Goal: Find specific page/section: Find specific page/section

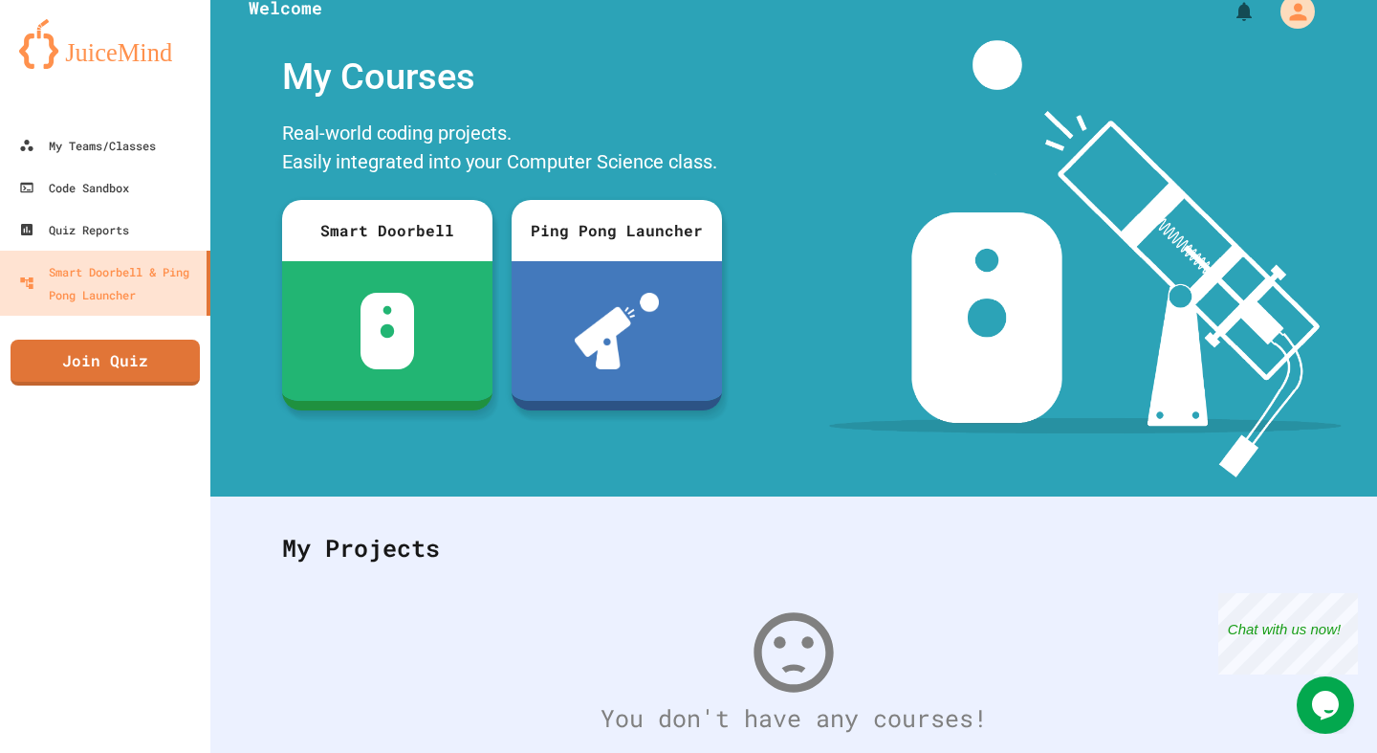
scroll to position [26, 0]
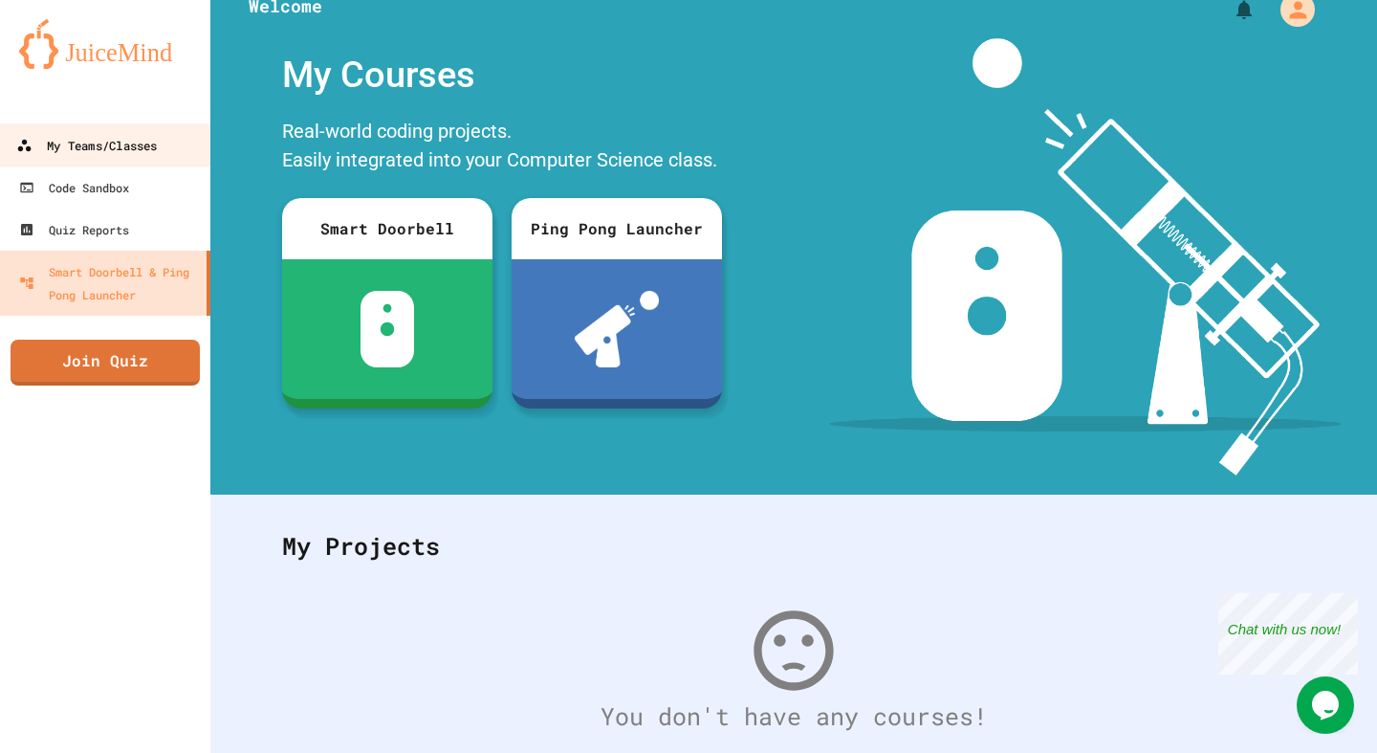
click at [104, 146] on div "My Teams/Classes" at bounding box center [86, 146] width 141 height 24
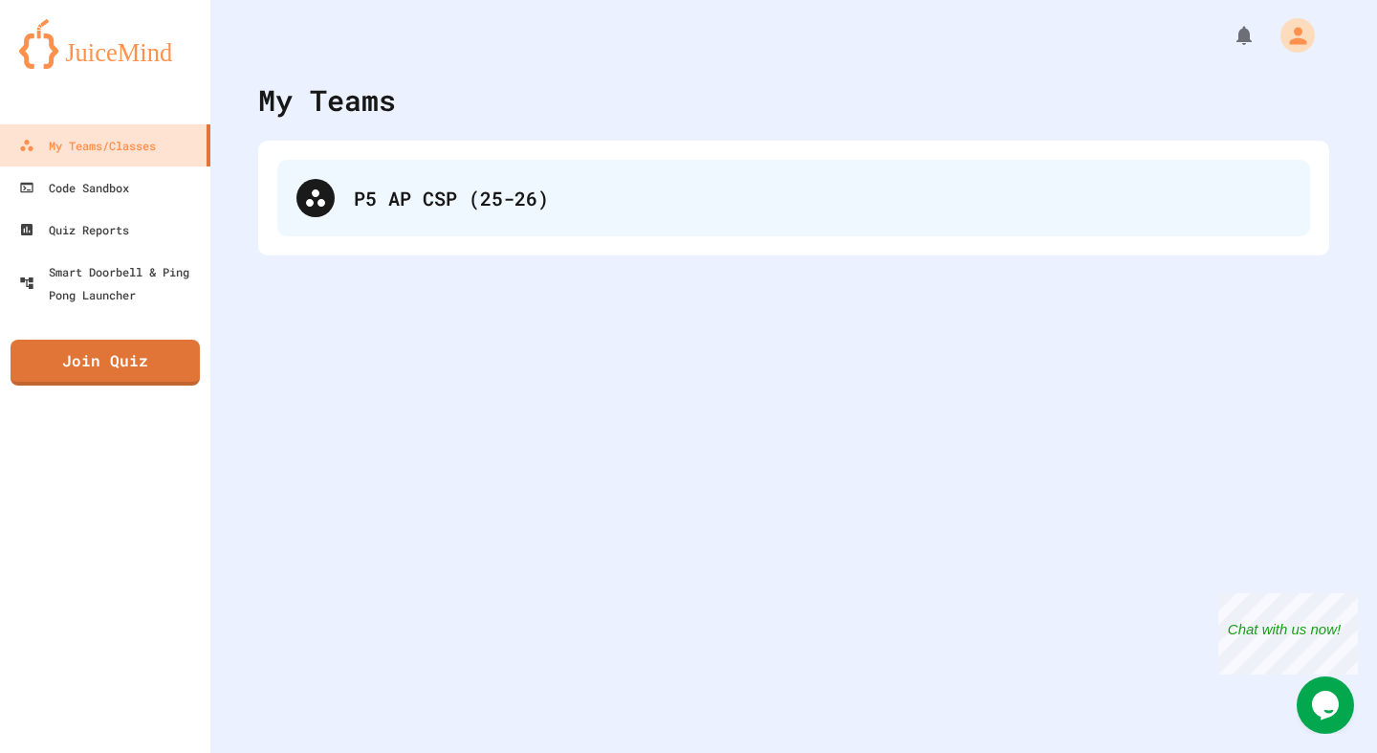
click at [458, 196] on div "P5 AP CSP (25-26)" at bounding box center [822, 198] width 937 height 29
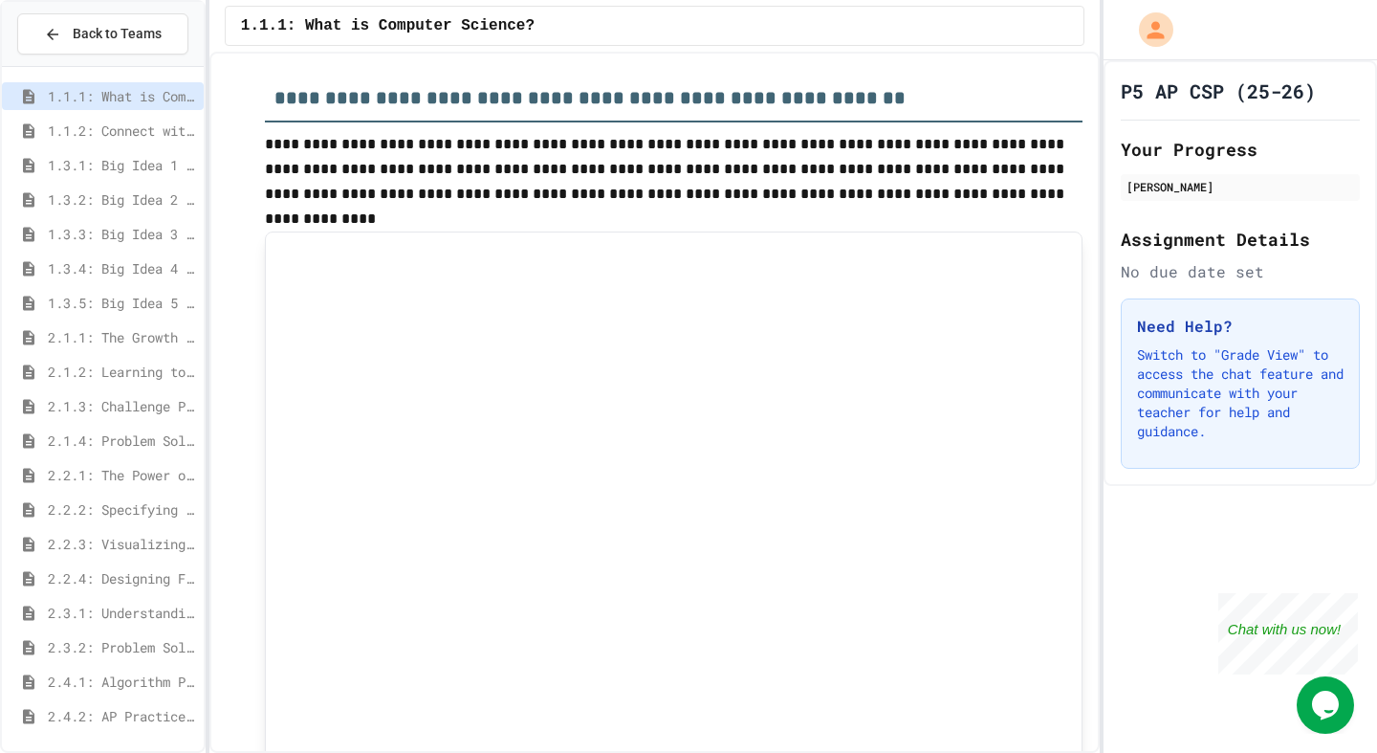
scroll to position [6997, 0]
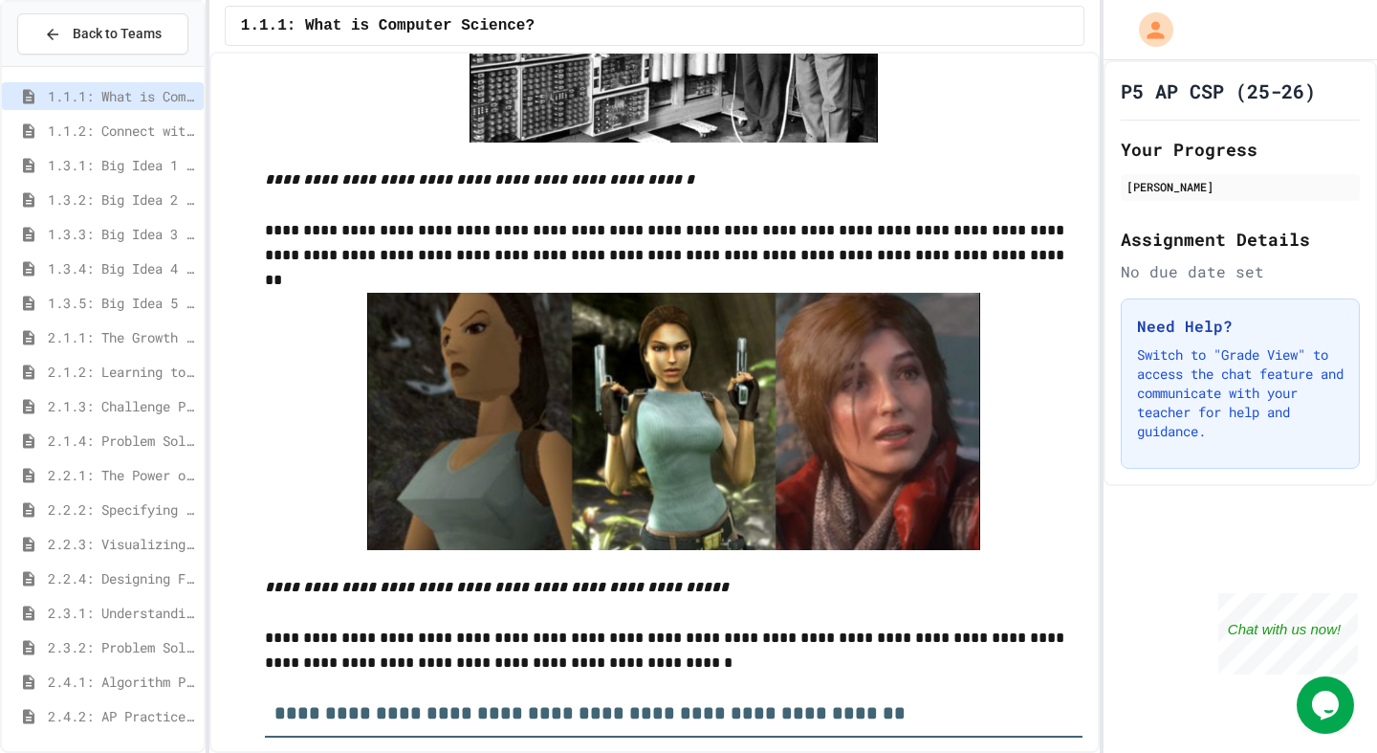
scroll to position [6457, 0]
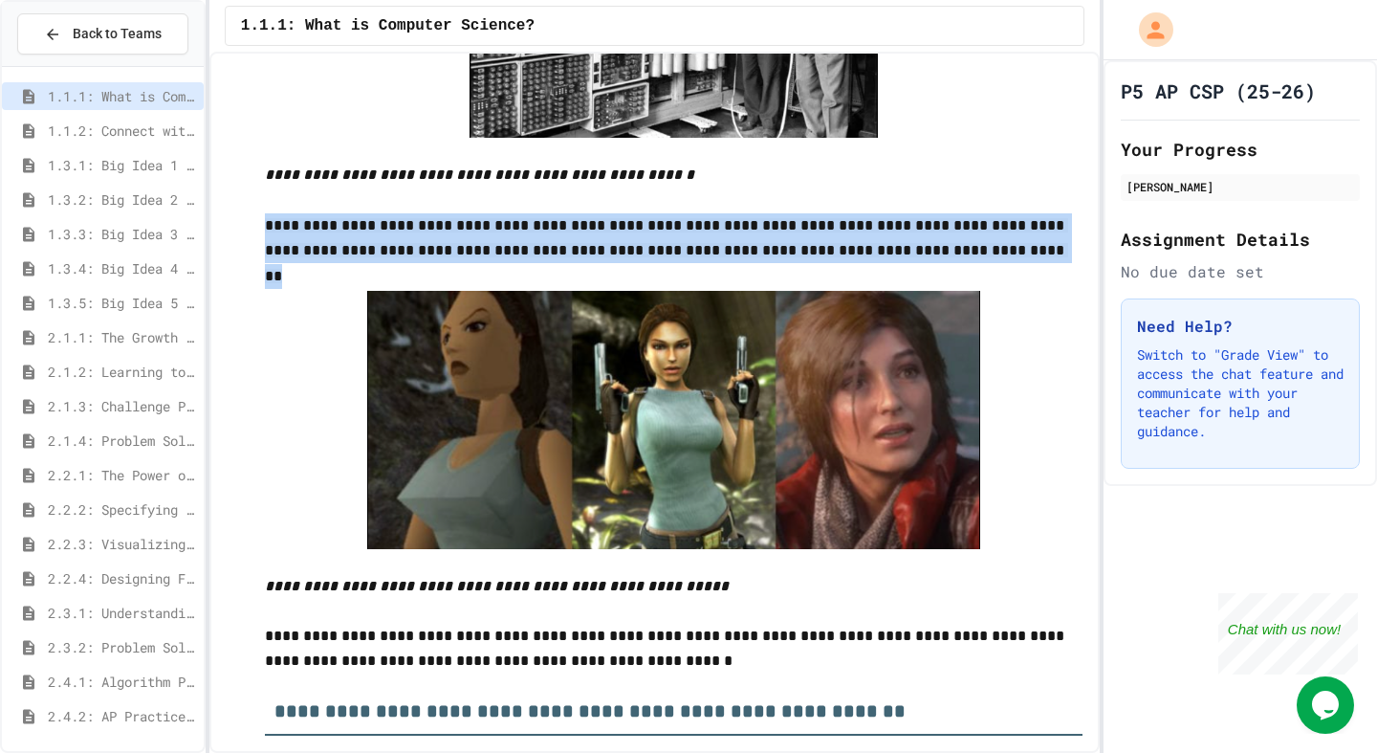
drag, startPoint x: 265, startPoint y: 274, endPoint x: 1057, endPoint y: 310, distance: 792.7
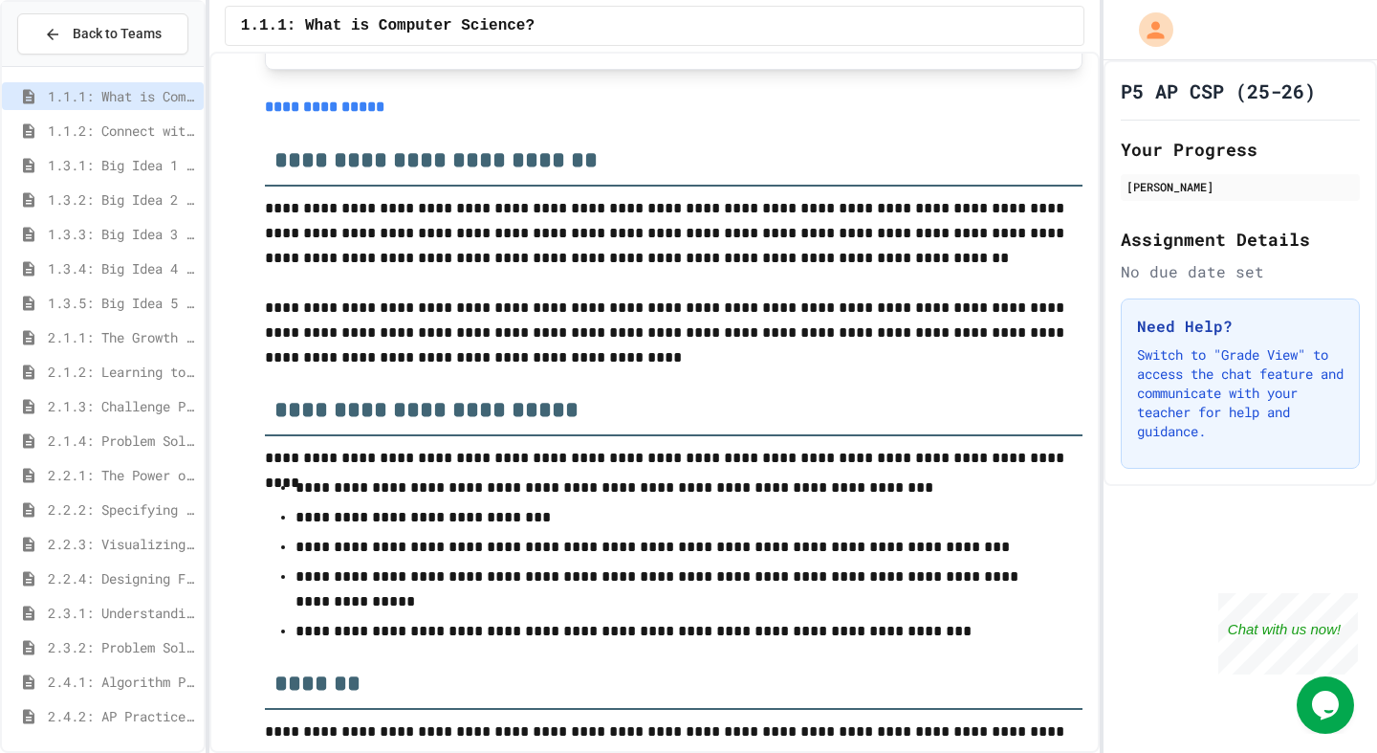
scroll to position [7797, 0]
